Goal: Task Accomplishment & Management: Complete application form

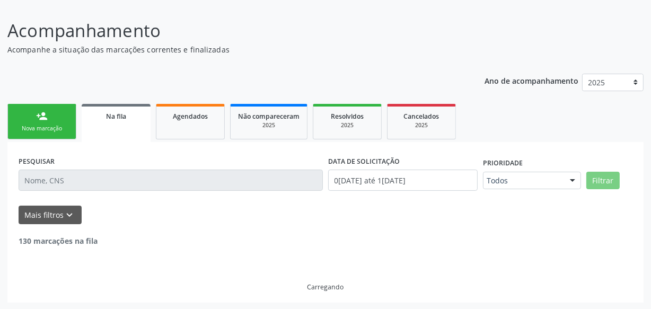
scroll to position [144, 0]
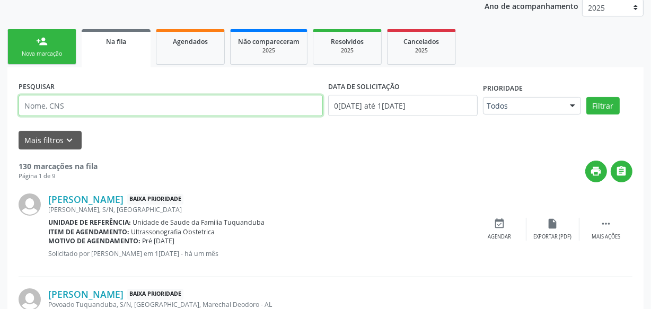
paste input "702002360873580"
type input "702002360873580"
click at [586, 97] on button "Filtrar" at bounding box center [602, 106] width 33 height 18
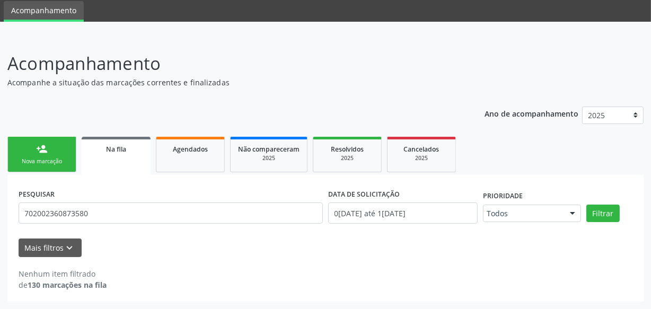
scroll to position [36, 0]
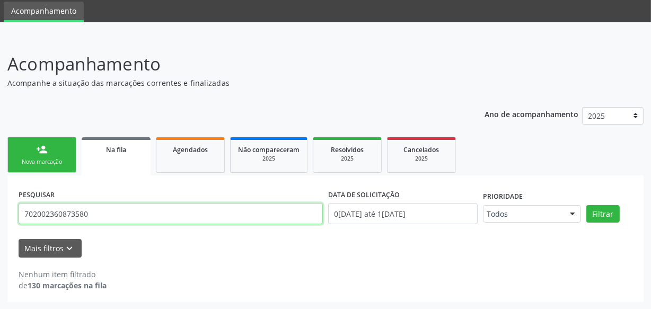
drag, startPoint x: 109, startPoint y: 207, endPoint x: 0, endPoint y: 217, distance: 109.2
click at [0, 217] on div "Acompanhamento Acompanhe a situação das marcações correntes e finalizadas Relat…" at bounding box center [325, 173] width 651 height 272
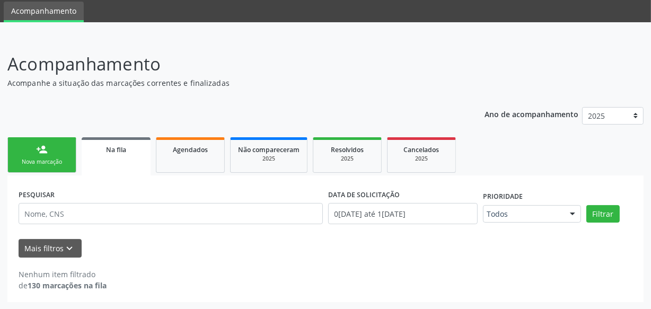
click at [52, 159] on div "Nova marcação" at bounding box center [41, 162] width 53 height 8
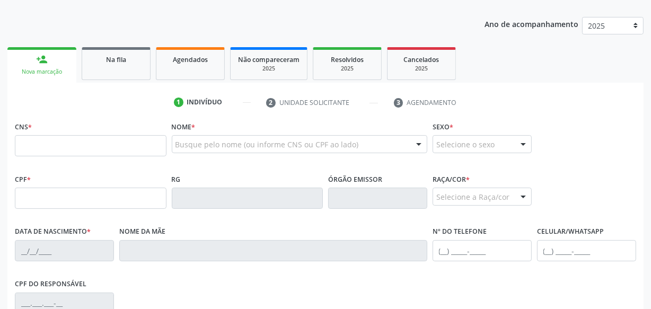
scroll to position [132, 0]
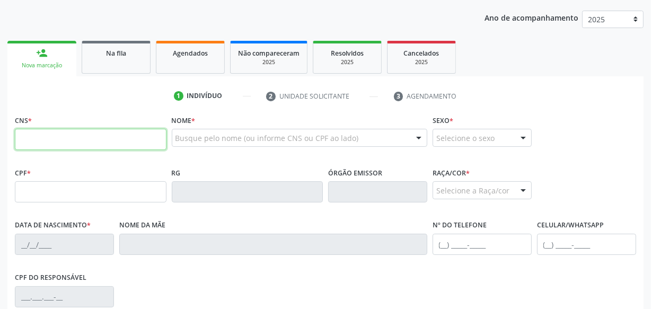
paste input "702 0023 6087 3580"
type input "702 0023 6087 3580"
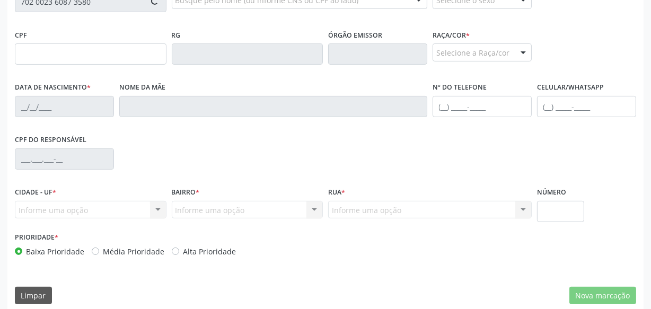
scroll to position [228, 0]
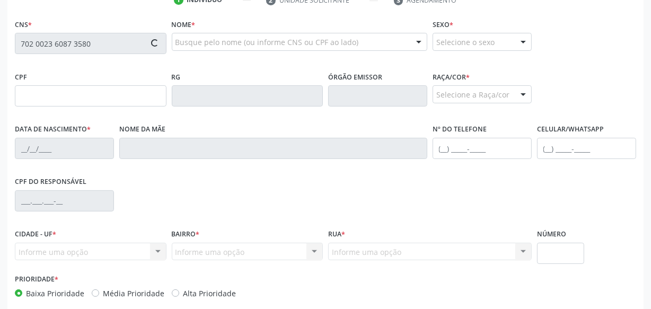
type input "088.323.854-30"
type input "[DATE]"
type input "[PERSON_NAME] da Conceicao"
type input "[PHONE_NUMBER]"
type input "S/N"
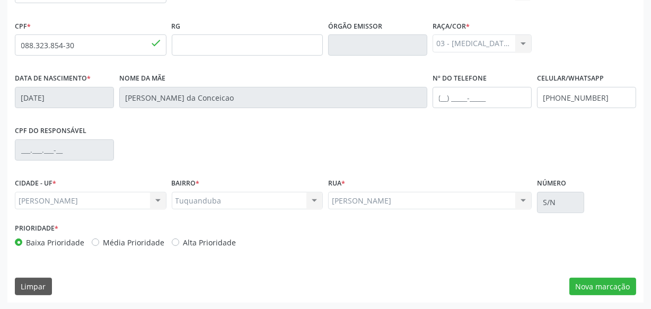
scroll to position [280, 0]
click at [595, 282] on button "Nova marcação" at bounding box center [602, 286] width 67 height 18
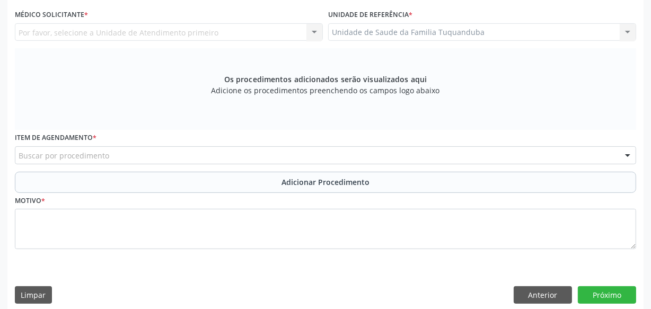
click at [258, 154] on div "Buscar por procedimento" at bounding box center [325, 155] width 621 height 18
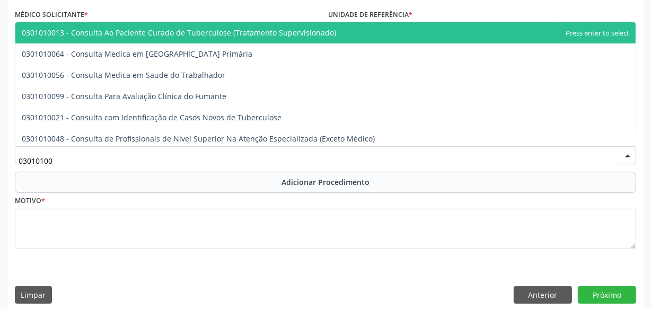
type input "030101004"
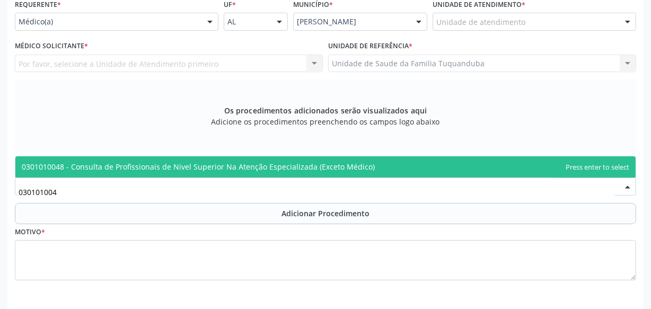
scroll to position [232, 0]
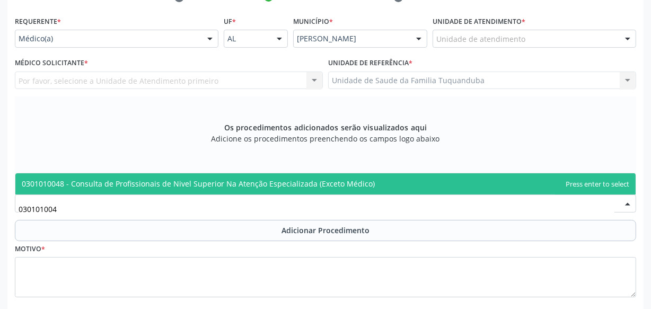
click at [250, 183] on span "0301010048 - Consulta de Profissionais de Nivel Superior Na Atenção Especializa…" at bounding box center [198, 184] width 353 height 10
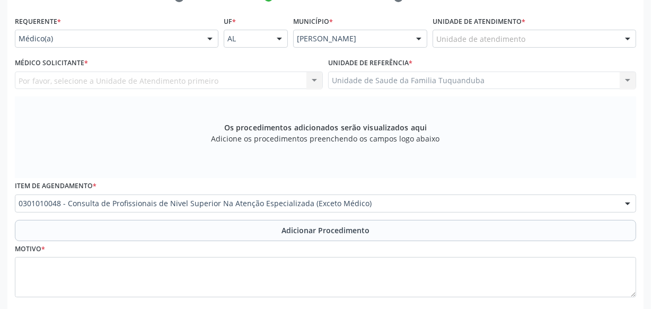
click at [166, 32] on div "Médico(a)" at bounding box center [117, 39] width 204 height 18
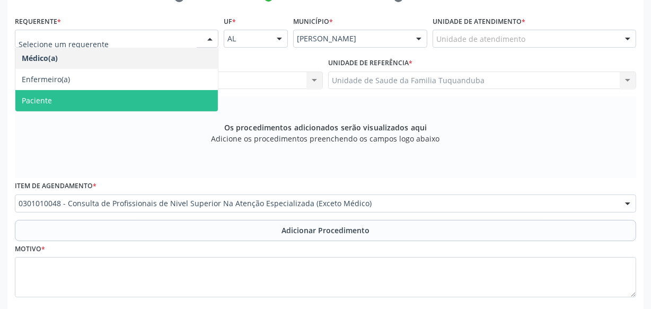
click at [147, 92] on span "Paciente" at bounding box center [116, 100] width 202 height 21
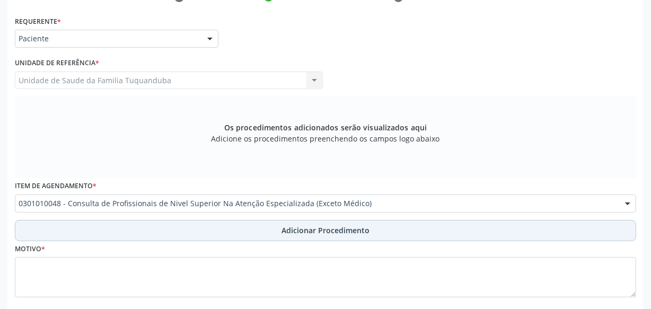
click at [267, 224] on button "Adicionar Procedimento" at bounding box center [325, 230] width 621 height 21
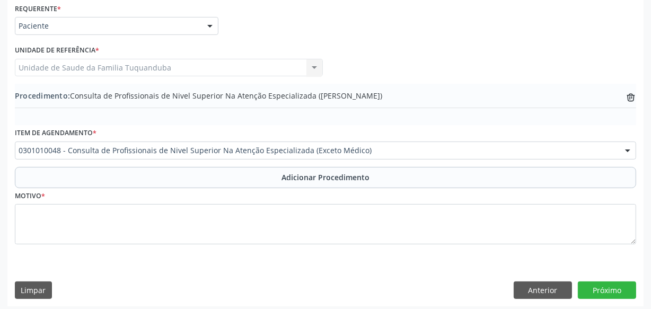
scroll to position [249, 0]
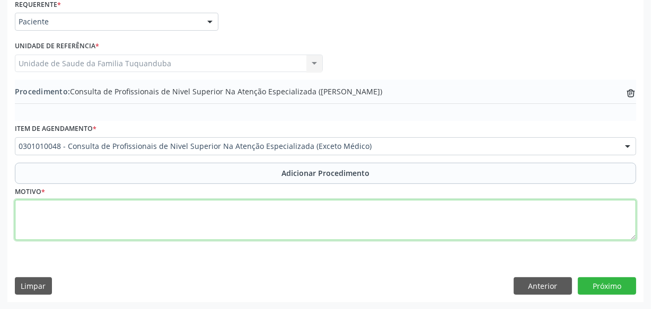
click at [279, 208] on textarea at bounding box center [325, 220] width 621 height 40
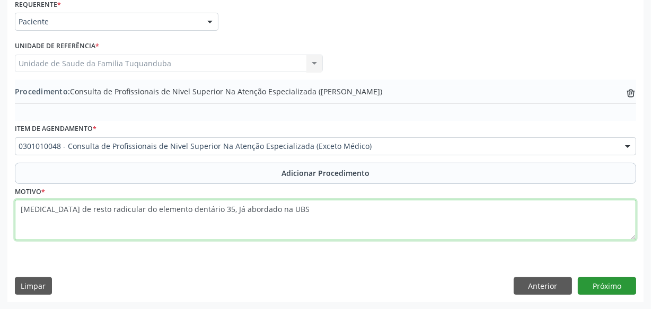
type textarea "[MEDICAL_DATA] de resto radicular do elemento dentário 35, Já abordado na UBS"
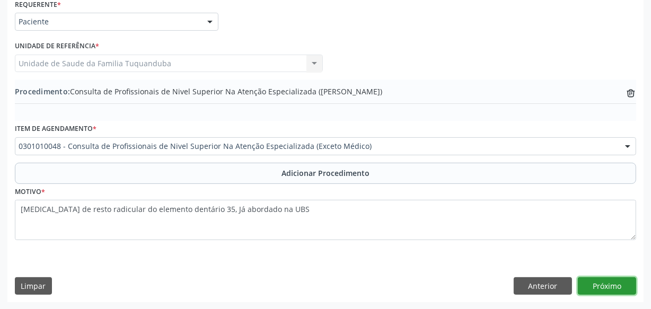
click at [607, 282] on button "Próximo" at bounding box center [607, 286] width 58 height 18
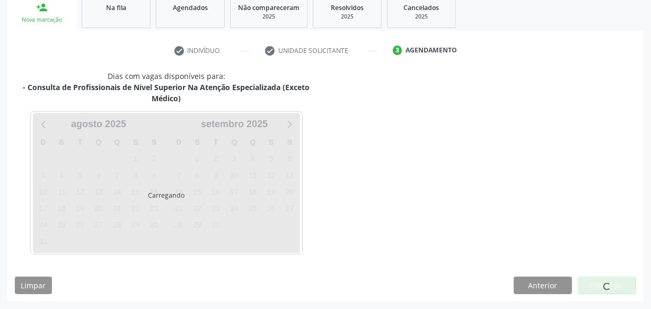
scroll to position [178, 0]
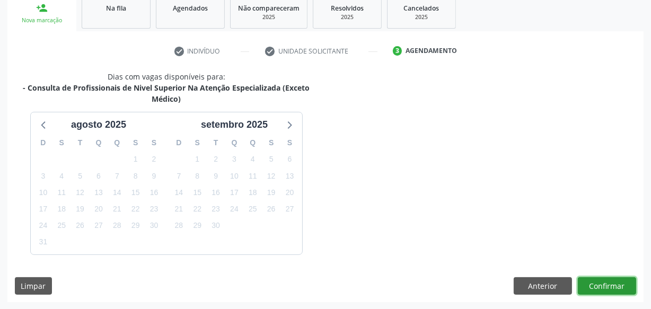
click at [604, 284] on button "Confirmar" at bounding box center [607, 286] width 58 height 18
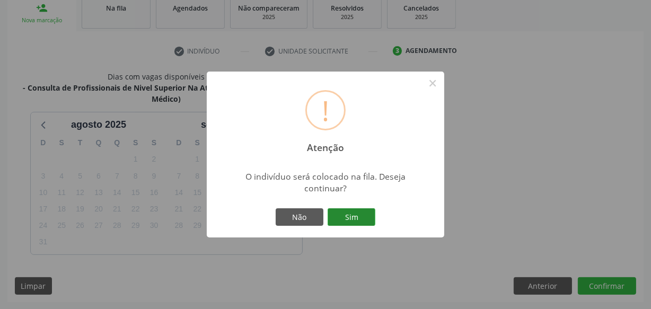
click at [369, 217] on button "Sim" at bounding box center [352, 217] width 48 height 18
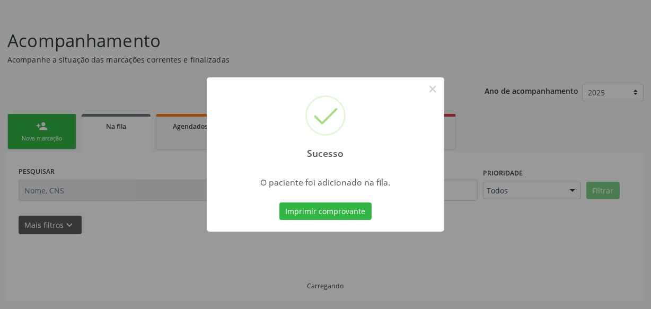
scroll to position [58, 0]
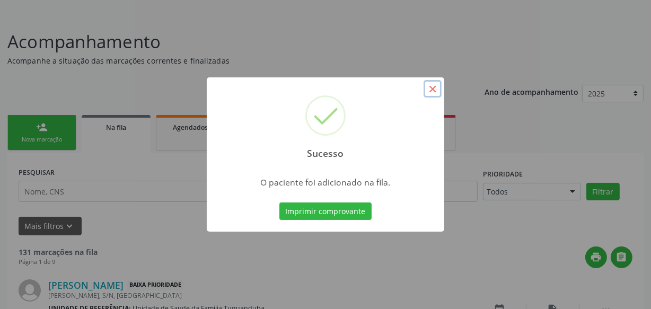
click at [428, 88] on button "×" at bounding box center [432, 89] width 18 height 18
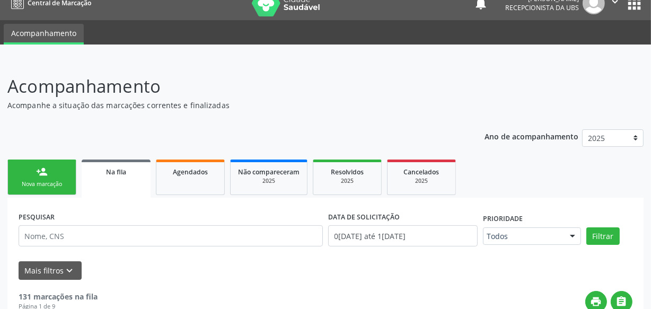
scroll to position [0, 0]
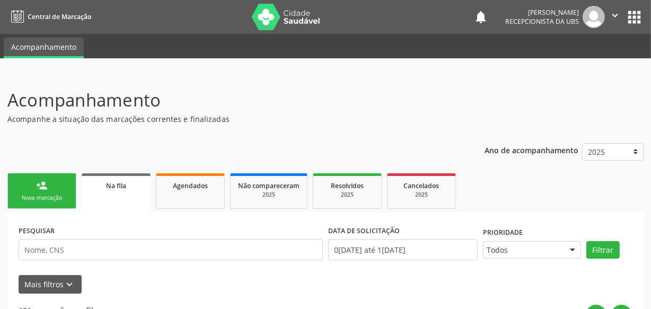
click at [58, 189] on link "person_add Nova marcação" at bounding box center [41, 191] width 69 height 36
